Goal: Find contact information: Find contact information

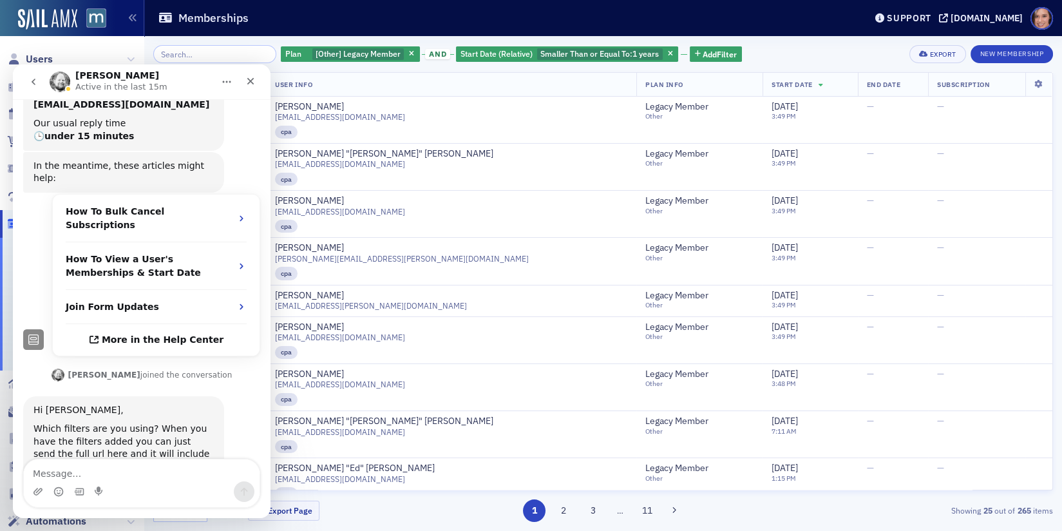
scroll to position [196, 0]
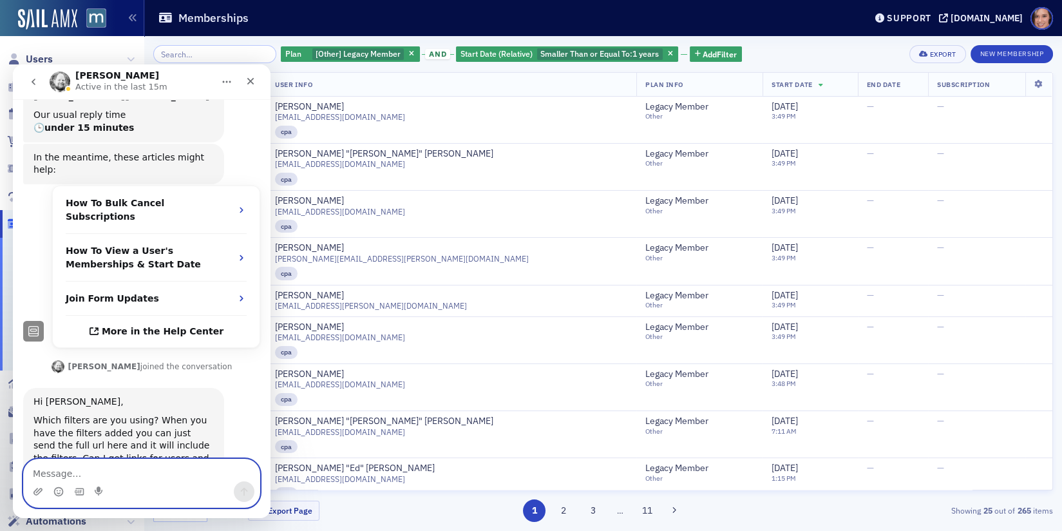
click at [153, 465] on textarea "Message…" at bounding box center [142, 470] width 236 height 22
paste textarea "[URL][DOMAIN_NAME][DOMAIN_NAME].."
type textarea "https://macpa.org/staff/memberships/memberships?columns=user_facing_id%2Cuser.u…"
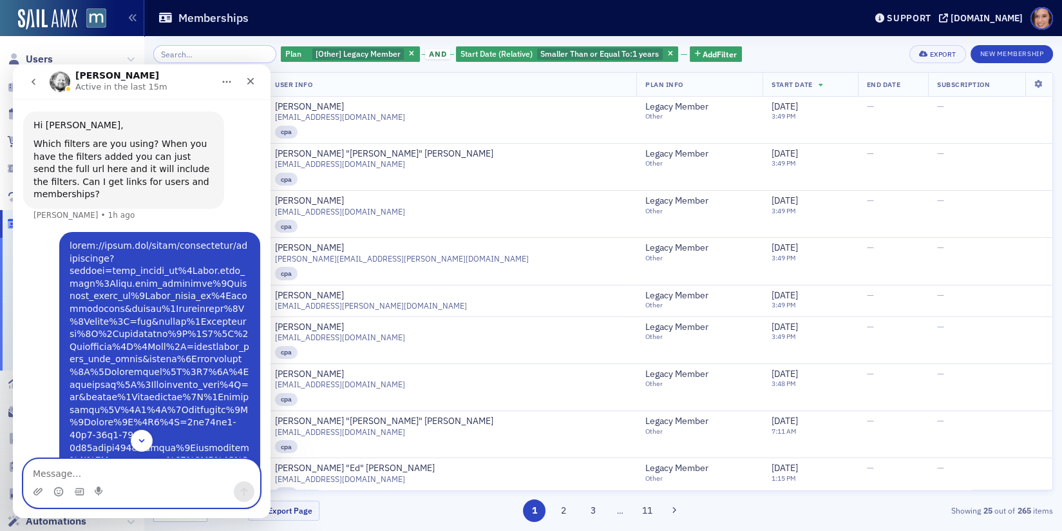
scroll to position [715, 0]
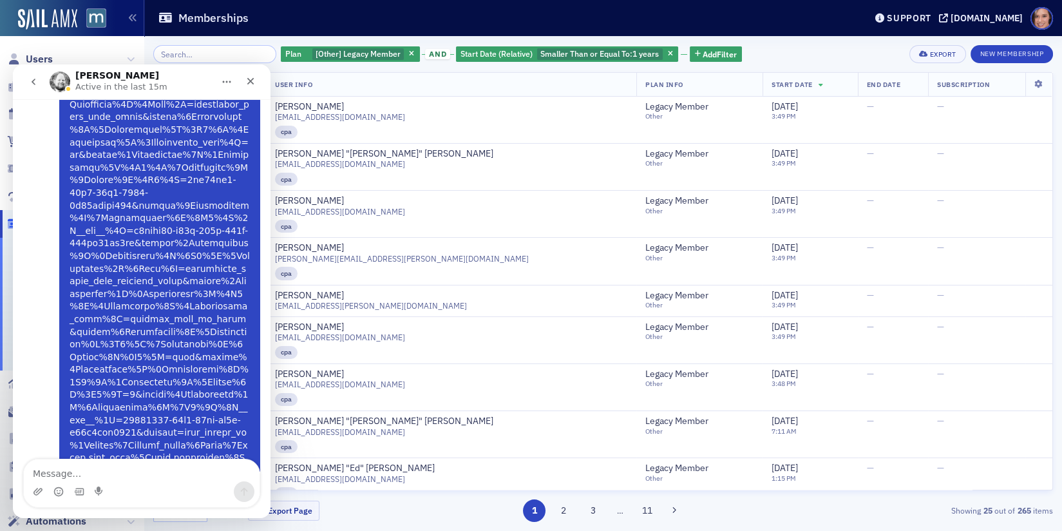
click at [173, 321] on link "Katie says…" at bounding box center [160, 255] width 180 height 515
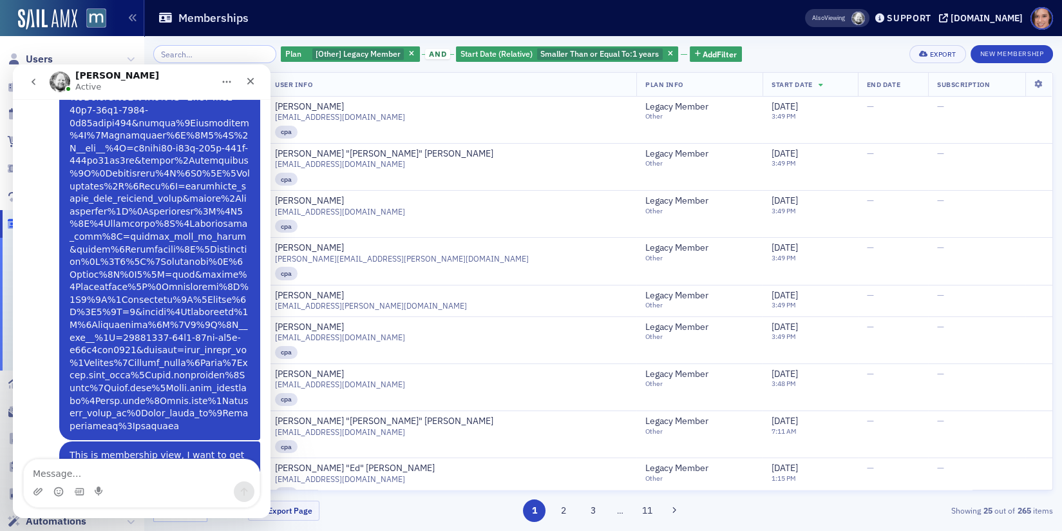
scroll to position [806, 0]
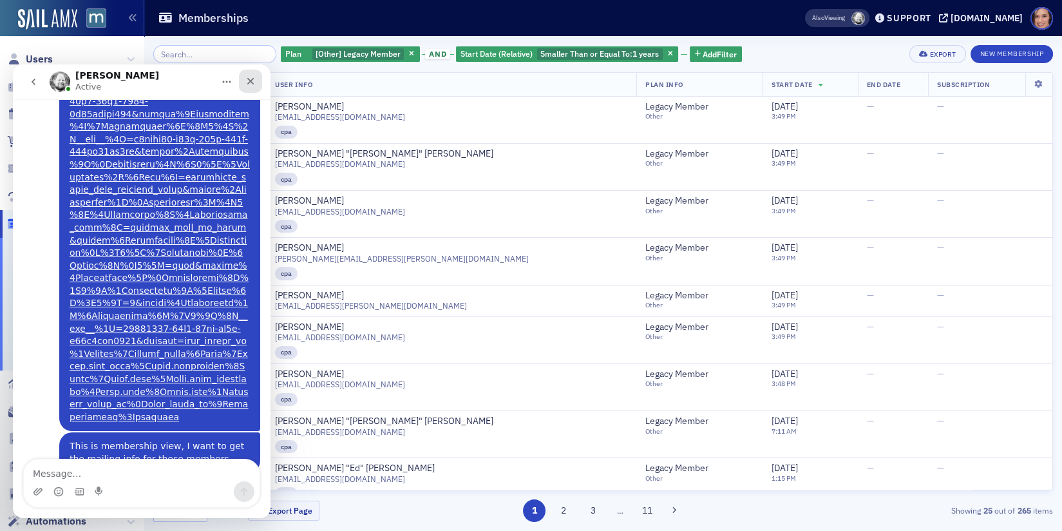
click at [247, 75] on div "Close" at bounding box center [250, 81] width 23 height 23
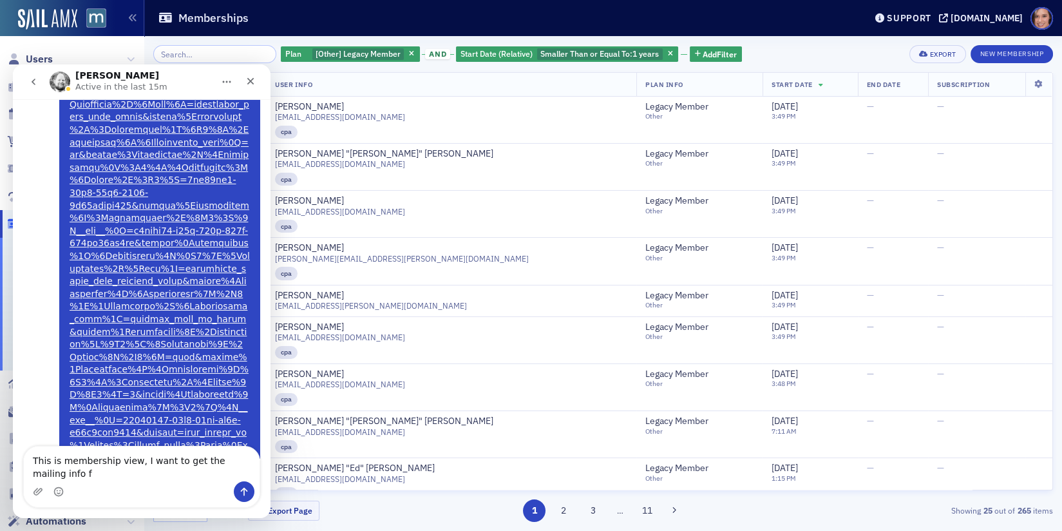
scroll to position [728, 0]
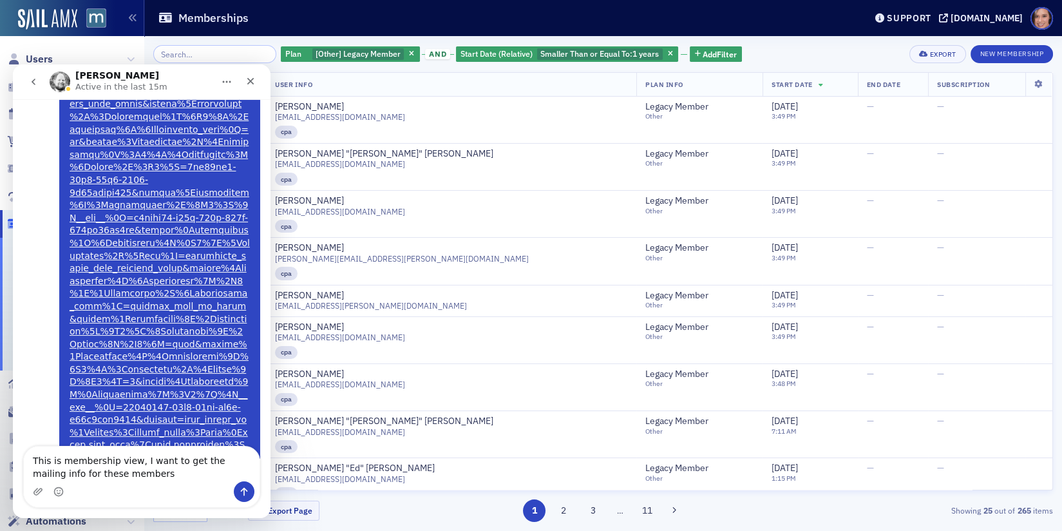
type textarea "This is membership view, I want to get the mailing info for these members"
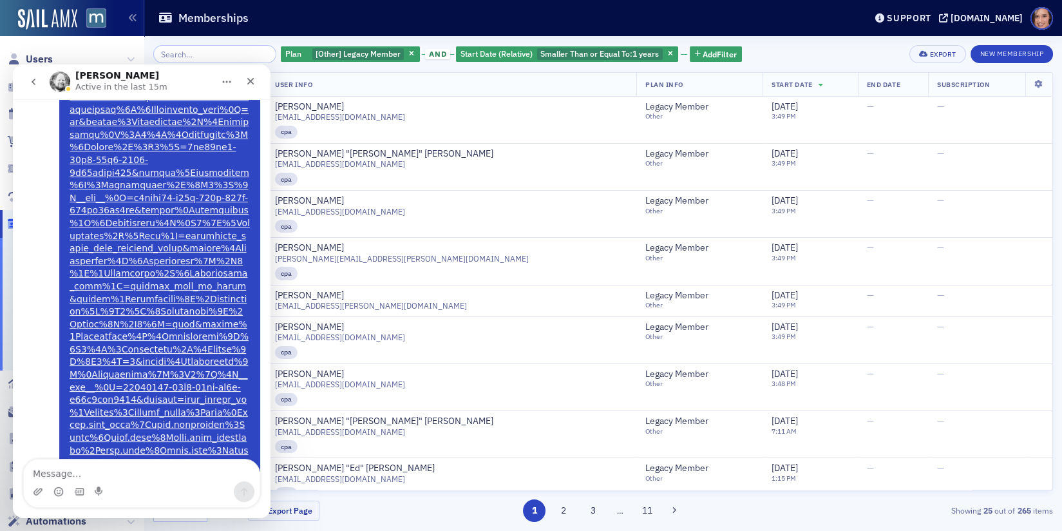
scroll to position [756, 0]
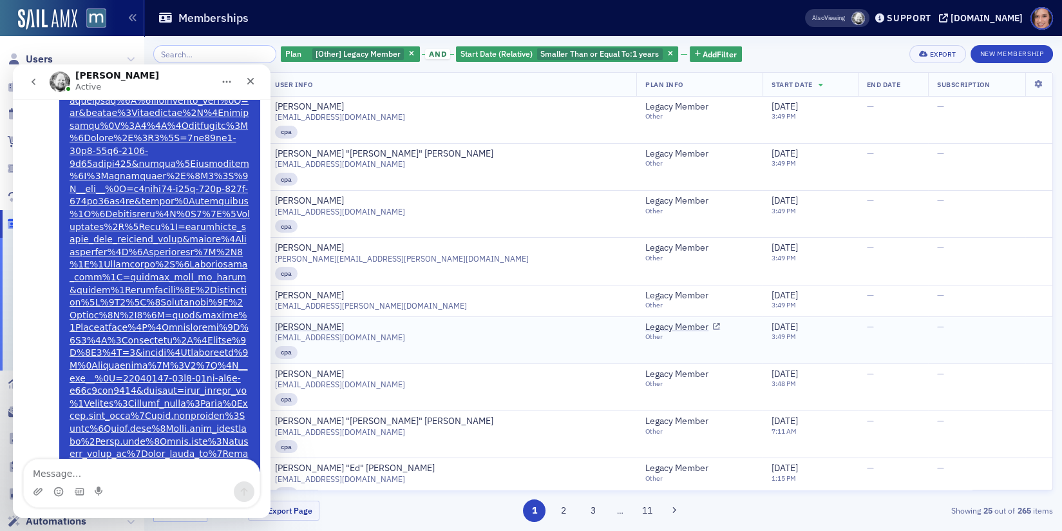
click at [446, 332] on div "je0456@gmail.com" at bounding box center [451, 337] width 352 height 10
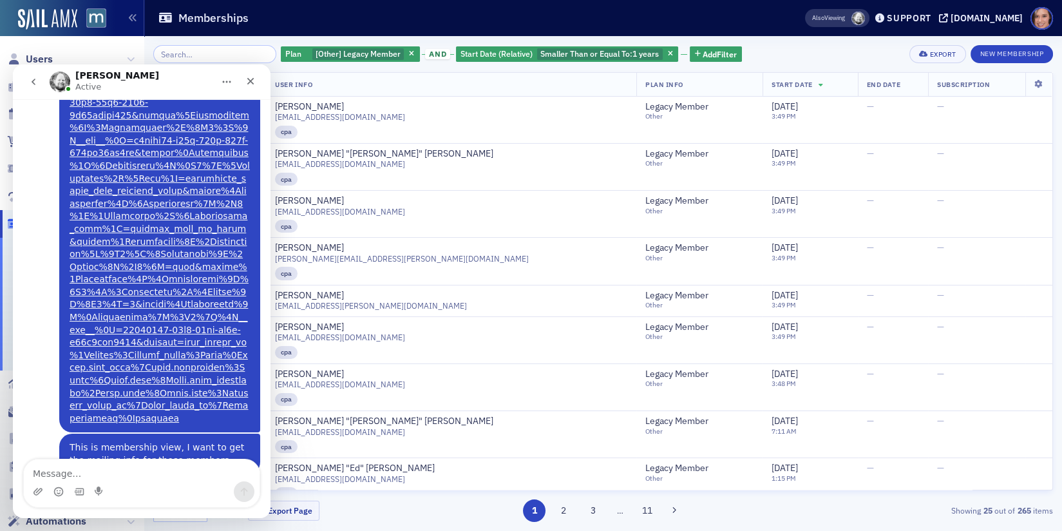
scroll to position [806, 0]
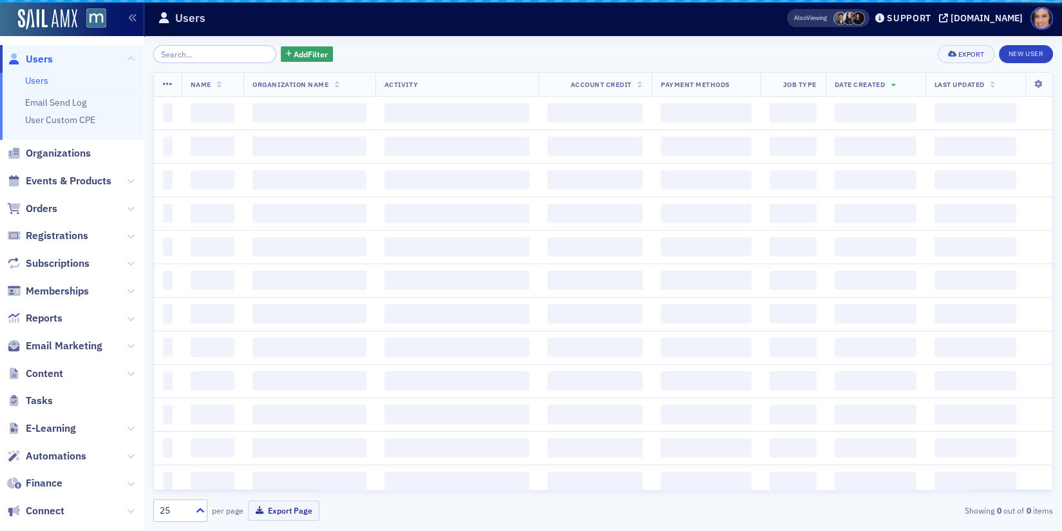
scroll to position [806, 0]
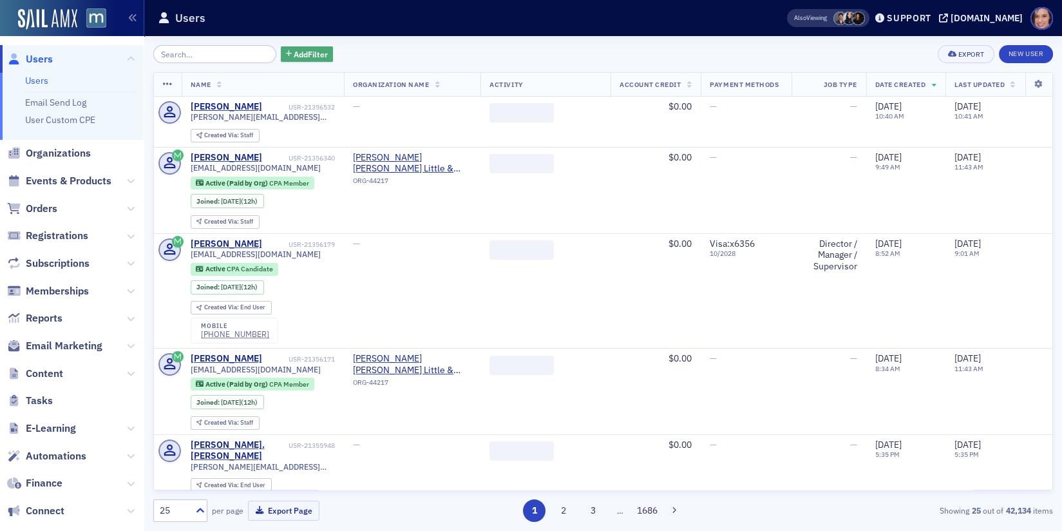
click at [294, 54] on span "Add Filter" at bounding box center [311, 54] width 34 height 12
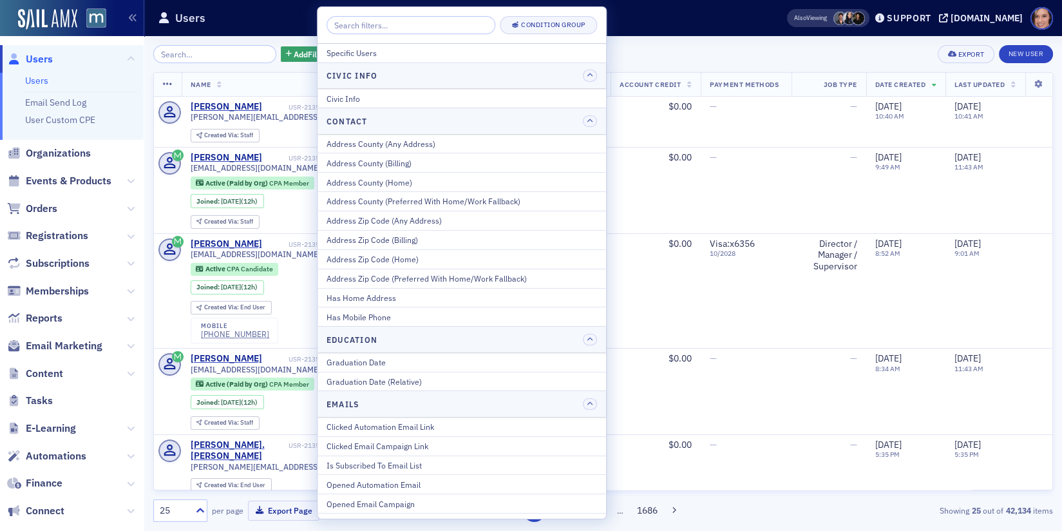
click at [419, 16] on input "search" at bounding box center [410, 25] width 169 height 18
